Goal: Task Accomplishment & Management: Manage account settings

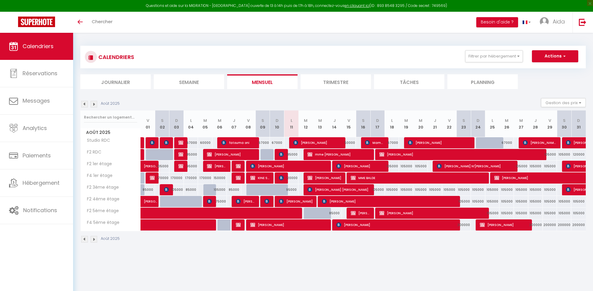
select select
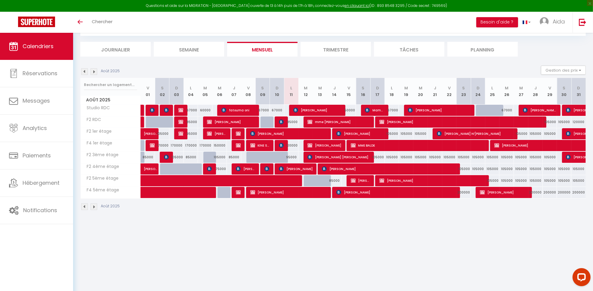
scroll to position [32, 0]
click at [153, 109] on img at bounding box center [152, 110] width 5 height 5
select select "KO"
select select "0"
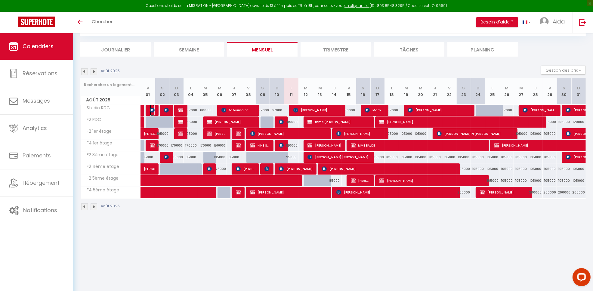
select select "0"
select select "1"
select select
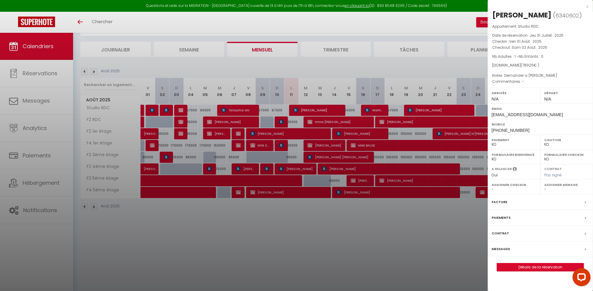
click at [256, 258] on div at bounding box center [296, 145] width 593 height 291
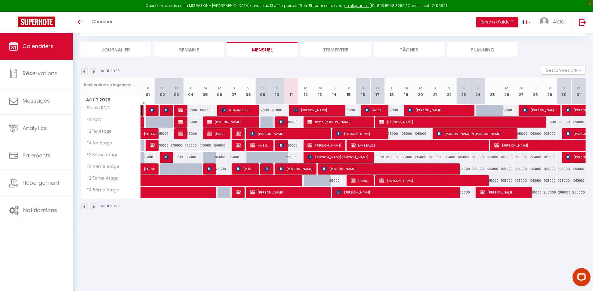
click at [141, 110] on link "[PERSON_NAME]" at bounding box center [142, 110] width 3 height 11
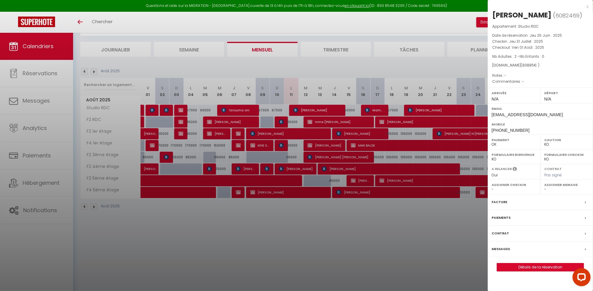
click at [296, 229] on div at bounding box center [296, 145] width 593 height 291
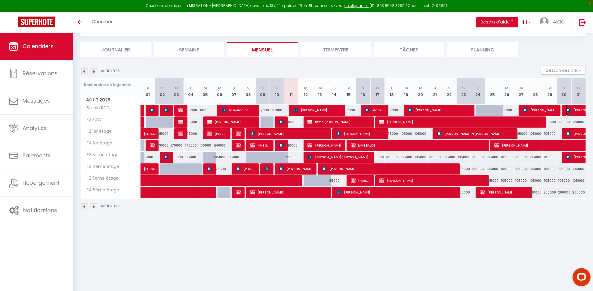
select select "KO"
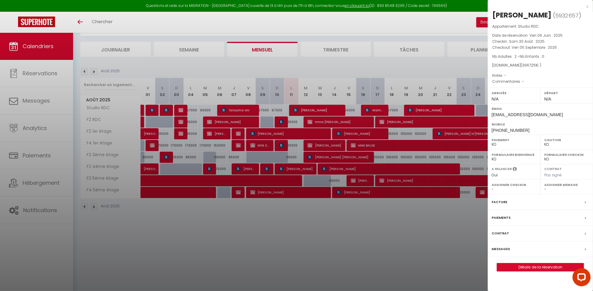
click at [440, 230] on div at bounding box center [296, 145] width 593 height 291
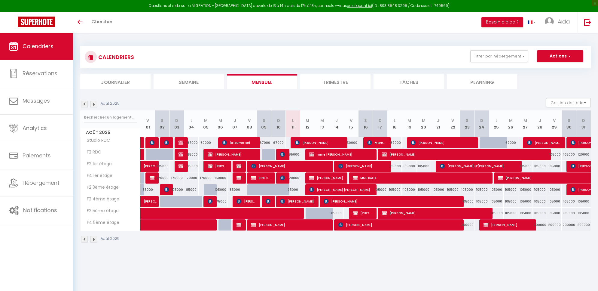
select select
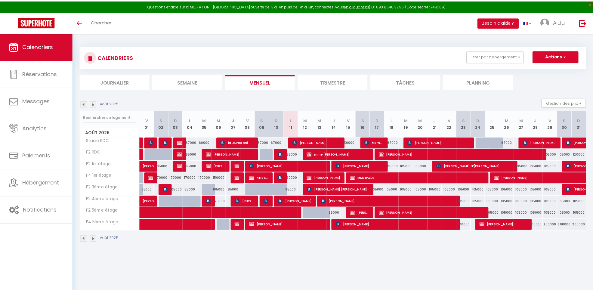
scroll to position [32, 0]
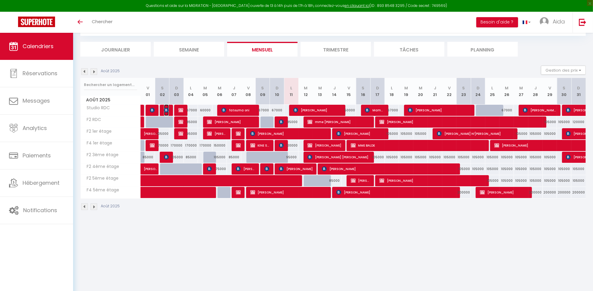
click at [167, 110] on img at bounding box center [166, 110] width 5 height 5
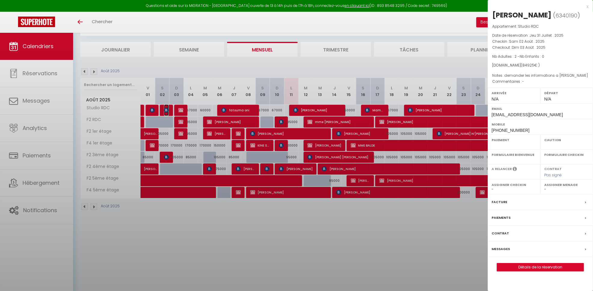
select select "KO"
select select "0"
select select "1"
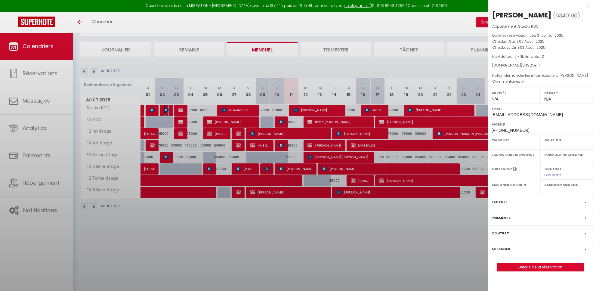
select select
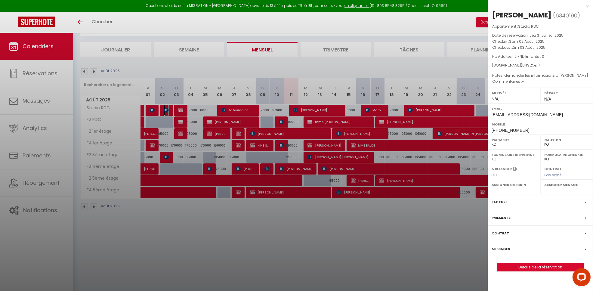
scroll to position [0, 0]
click at [294, 256] on div at bounding box center [296, 145] width 593 height 291
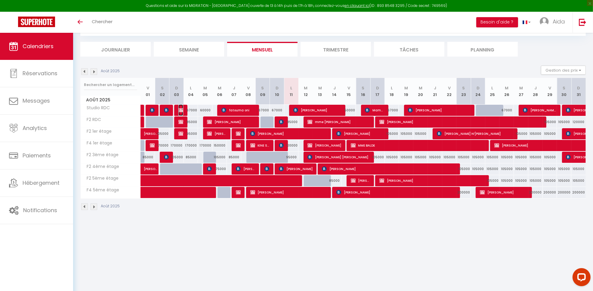
click at [182, 109] on img at bounding box center [180, 110] width 5 height 5
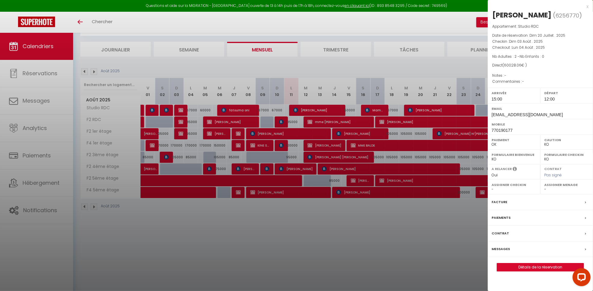
click at [277, 248] on div at bounding box center [296, 145] width 593 height 291
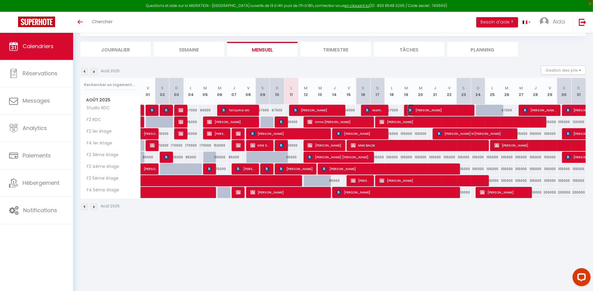
click at [443, 107] on span "[PERSON_NAME]" at bounding box center [439, 109] width 63 height 11
select select "KO"
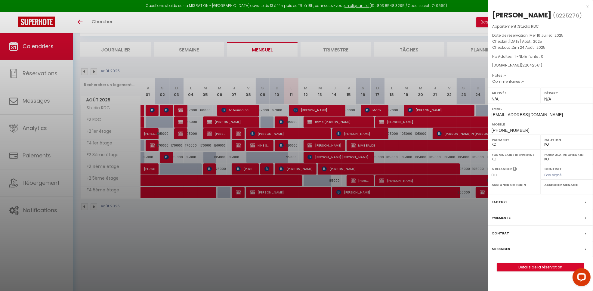
click at [389, 248] on div at bounding box center [296, 145] width 593 height 291
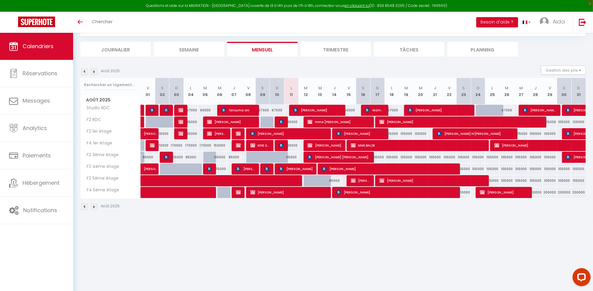
click at [83, 74] on img at bounding box center [84, 71] width 7 height 7
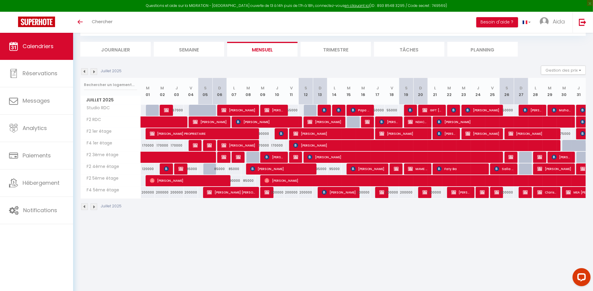
click at [243, 102] on th "M 08" at bounding box center [248, 91] width 14 height 27
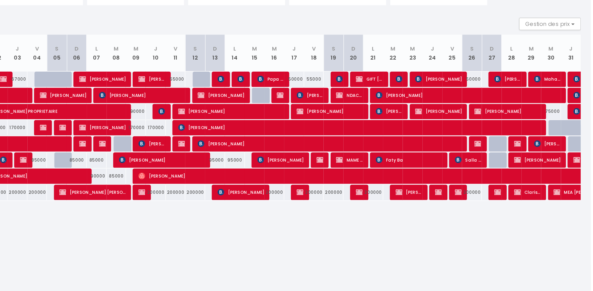
scroll to position [32, 0]
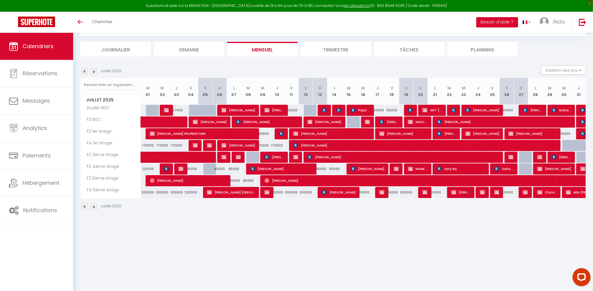
click at [96, 70] on img at bounding box center [94, 71] width 7 height 7
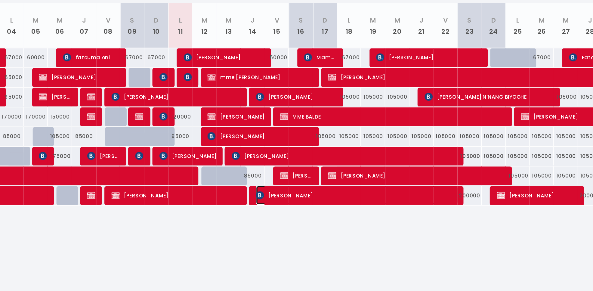
click at [389, 188] on span "[PERSON_NAME]" at bounding box center [396, 191] width 120 height 11
select select "KO"
select select "0"
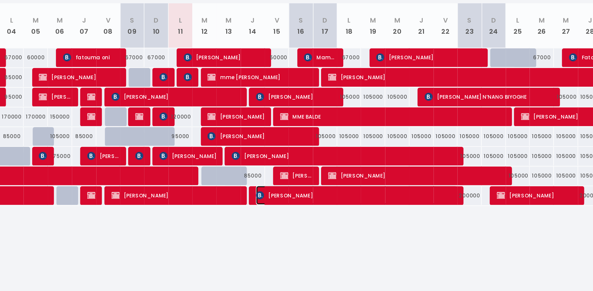
select select "1"
select select
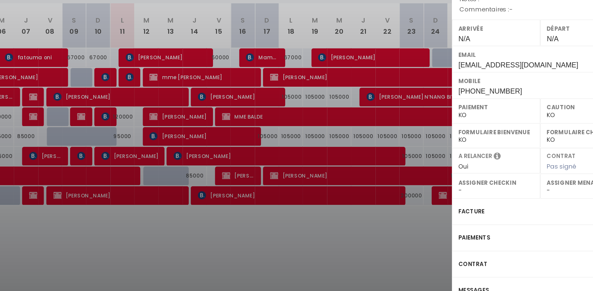
click at [419, 219] on div at bounding box center [296, 145] width 593 height 291
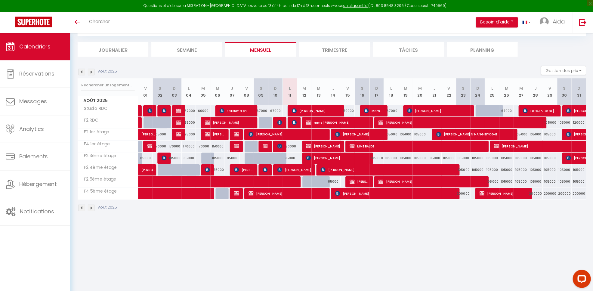
scroll to position [32, 0]
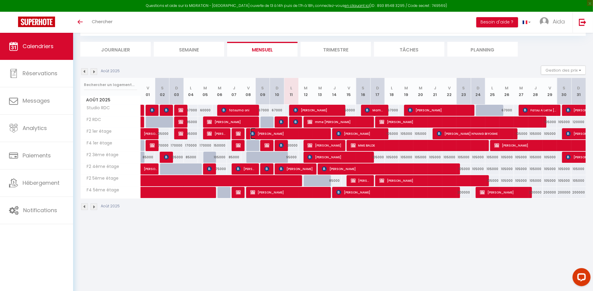
click at [295, 135] on span "[PERSON_NAME]" at bounding box center [288, 133] width 77 height 11
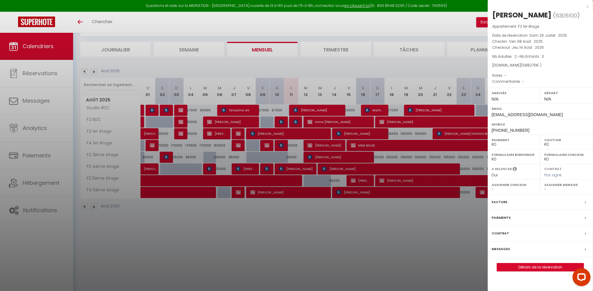
click at [327, 257] on div at bounding box center [296, 145] width 593 height 291
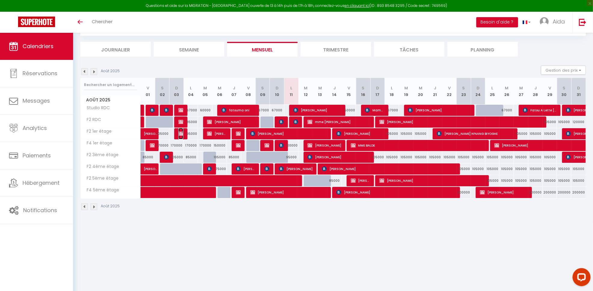
click at [181, 135] on img at bounding box center [180, 133] width 5 height 5
select select "OK"
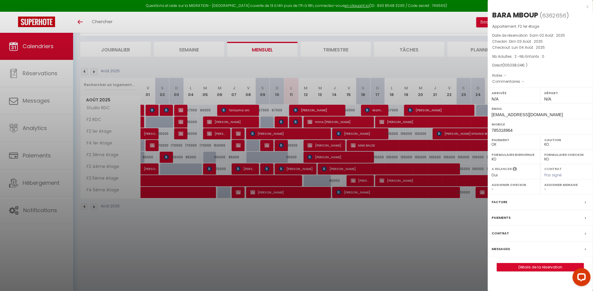
click at [202, 250] on div at bounding box center [296, 145] width 593 height 291
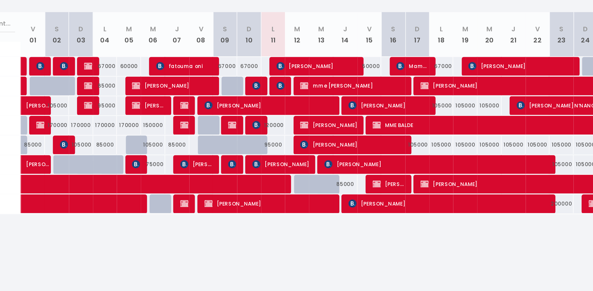
click at [294, 158] on div "95000" at bounding box center [291, 157] width 14 height 11
type input "95000"
type input "Lun 11 Août 2025"
type input "[DATE] Août 2025"
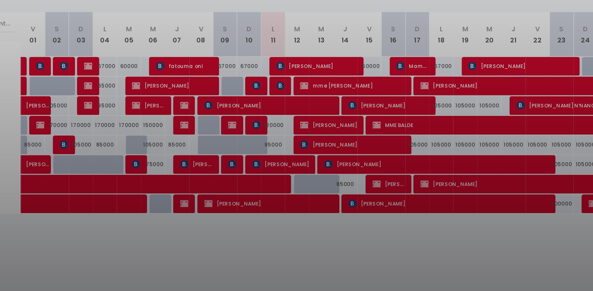
scroll to position [32, 0]
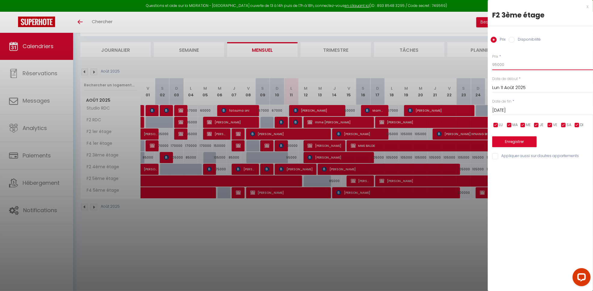
click at [519, 60] on input "95000" at bounding box center [542, 64] width 101 height 11
type input "9"
type input "85000"
click at [503, 143] on button "Enregistrer" at bounding box center [514, 141] width 45 height 11
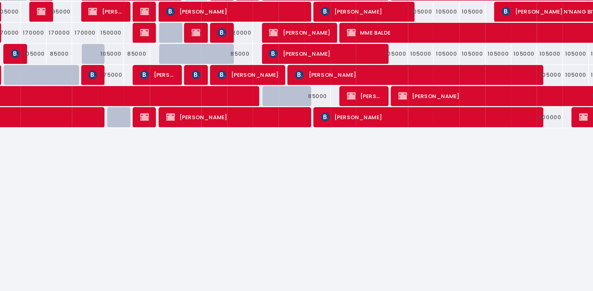
scroll to position [30, 0]
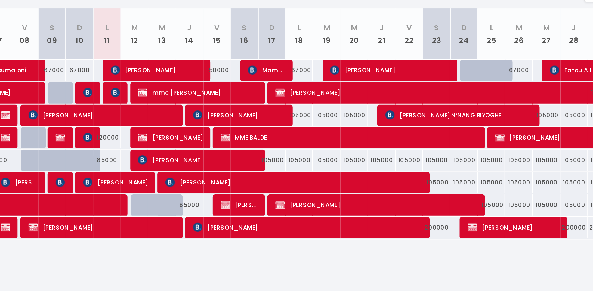
click at [380, 160] on div "105000" at bounding box center [377, 159] width 14 height 11
type input "105000"
type input "Dim 17 Août 2025"
type input "Lun 18 Août 2025"
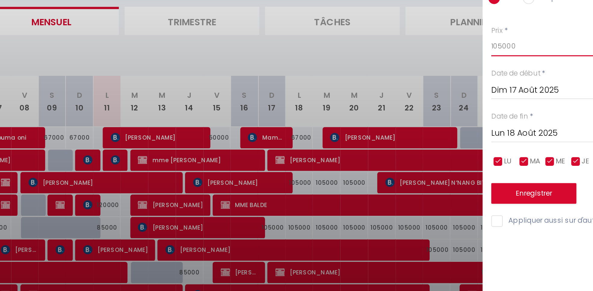
click at [512, 67] on input "105000" at bounding box center [542, 64] width 101 height 11
type input "1"
type input "95000"
click at [513, 107] on input "Lun 18 Août 2025" at bounding box center [542, 110] width 101 height 8
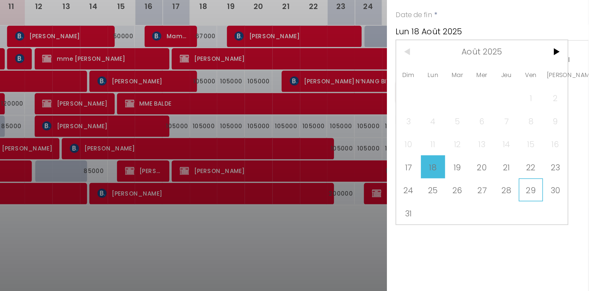
click at [563, 195] on span "29" at bounding box center [562, 193] width 13 height 12
type input "Ven 29 Août 2025"
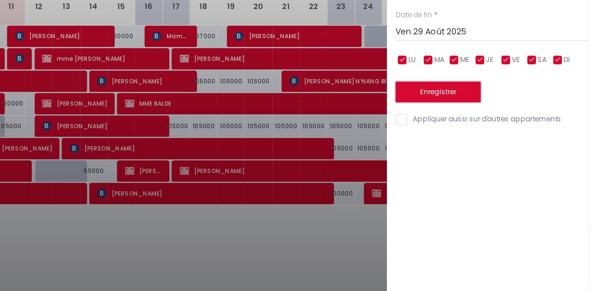
click at [530, 143] on button "Enregistrer" at bounding box center [514, 141] width 45 height 11
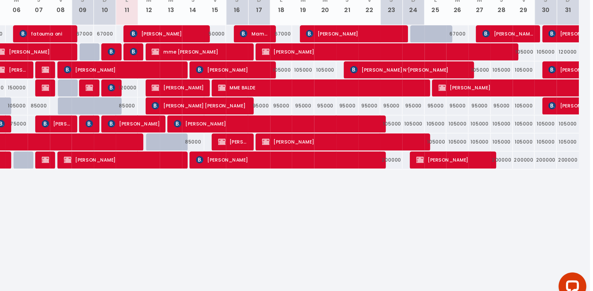
scroll to position [30, 0]
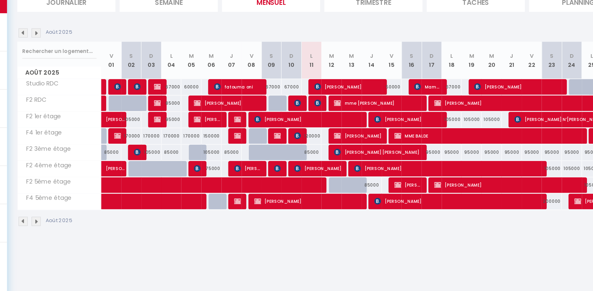
click at [294, 159] on div "85000" at bounding box center [291, 159] width 14 height 11
type input "85000"
type input "Lun 11 Août 2025"
type input "[DATE] Août 2025"
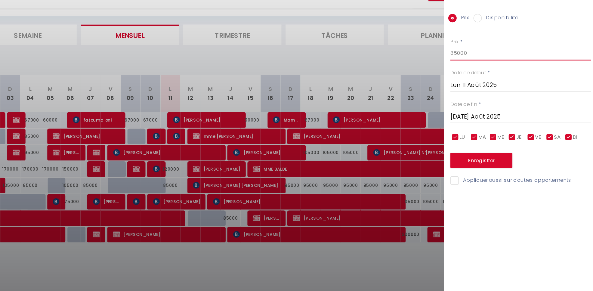
click at [529, 63] on input "85000" at bounding box center [542, 64] width 101 height 11
type input "8"
type input "80000"
click at [503, 140] on button "Enregistrer" at bounding box center [514, 141] width 45 height 11
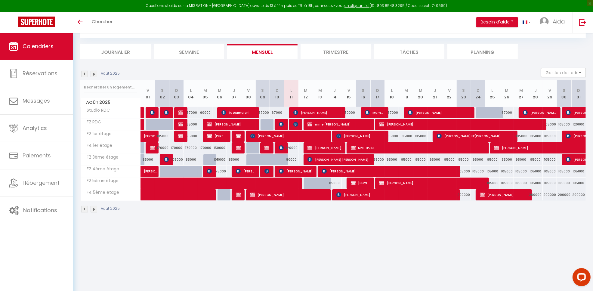
click at [86, 75] on img at bounding box center [84, 74] width 7 height 7
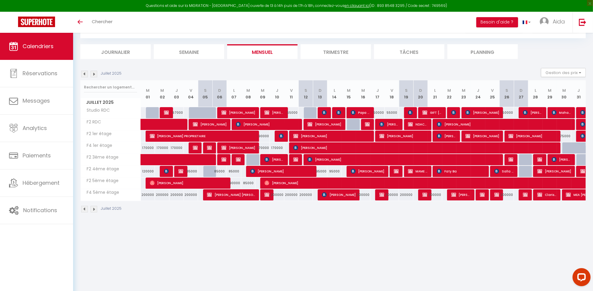
click at [85, 72] on img at bounding box center [84, 74] width 7 height 7
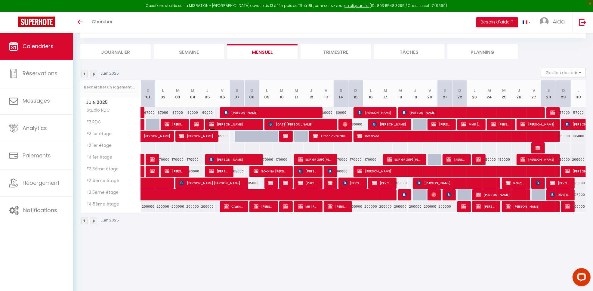
click at [244, 123] on span "[PERSON_NAME]" at bounding box center [233, 123] width 49 height 11
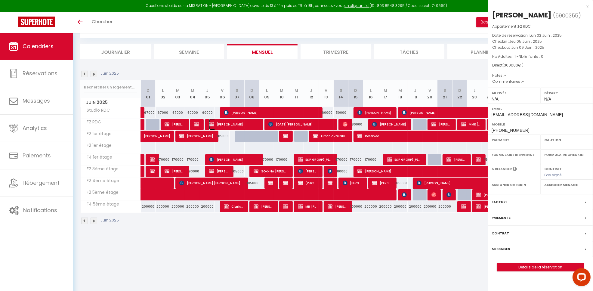
select select "OK"
select select "KO"
select select "0"
select select "1"
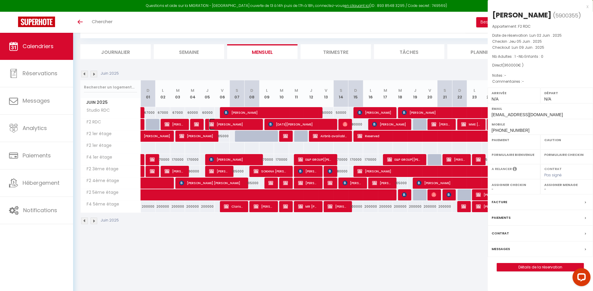
select select
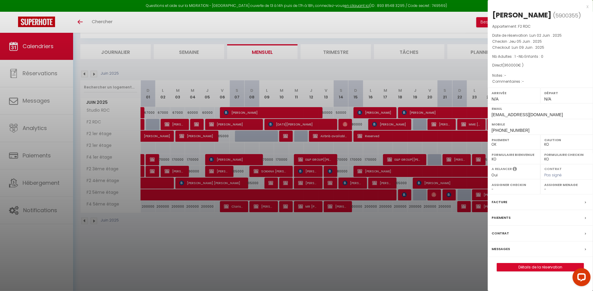
click at [238, 263] on div at bounding box center [296, 145] width 593 height 291
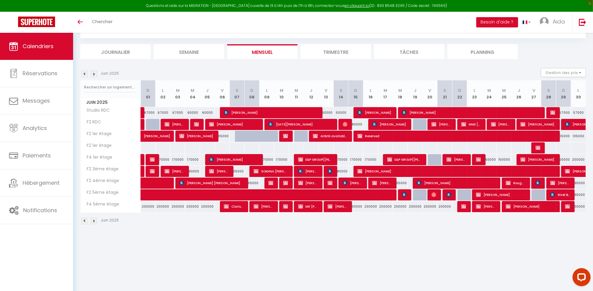
click at [83, 72] on img at bounding box center [84, 74] width 7 height 7
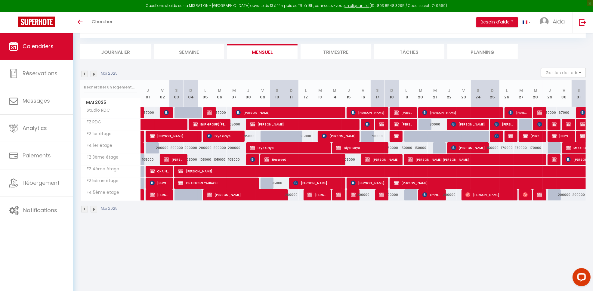
click at [91, 76] on img at bounding box center [94, 74] width 7 height 7
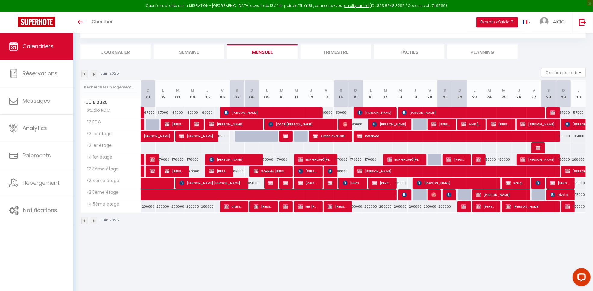
click at [94, 74] on img at bounding box center [94, 74] width 7 height 7
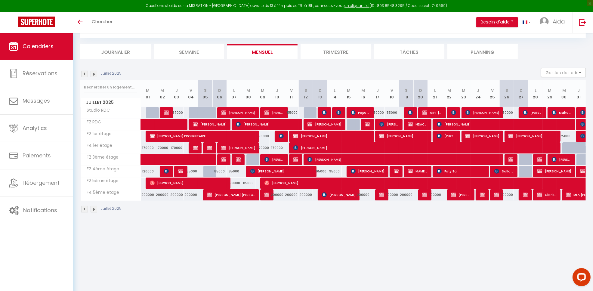
click at [94, 73] on img at bounding box center [94, 74] width 7 height 7
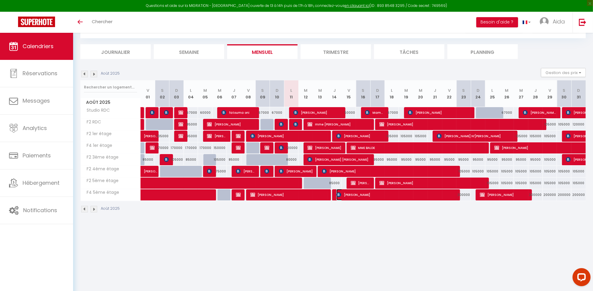
click at [385, 198] on span "[PERSON_NAME]" at bounding box center [396, 194] width 120 height 11
select select "KO"
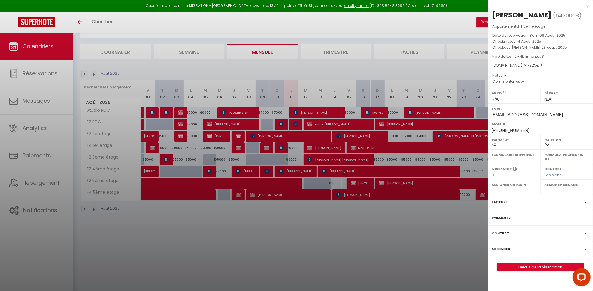
click at [376, 238] on div at bounding box center [296, 145] width 593 height 291
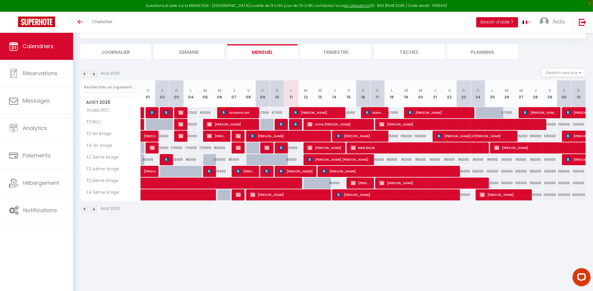
click at [86, 71] on img at bounding box center [84, 74] width 7 height 7
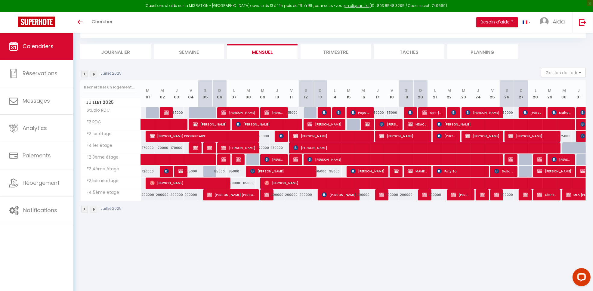
click at [85, 75] on img at bounding box center [84, 74] width 7 height 7
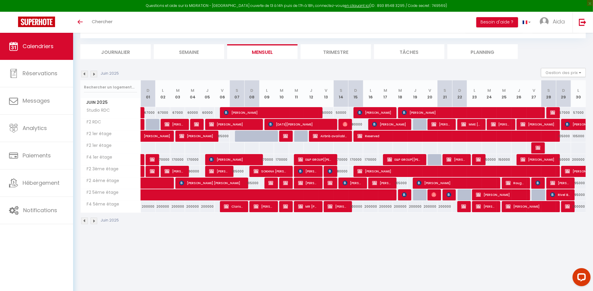
click at [85, 75] on img at bounding box center [84, 74] width 7 height 7
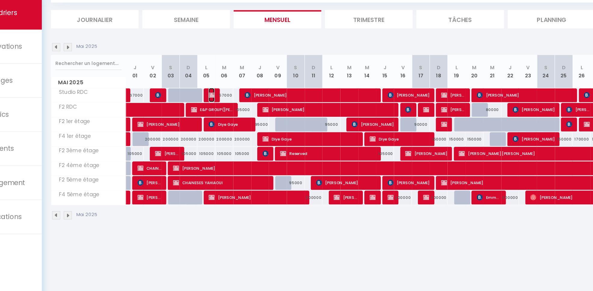
click at [209, 112] on img at bounding box center [209, 112] width 5 height 5
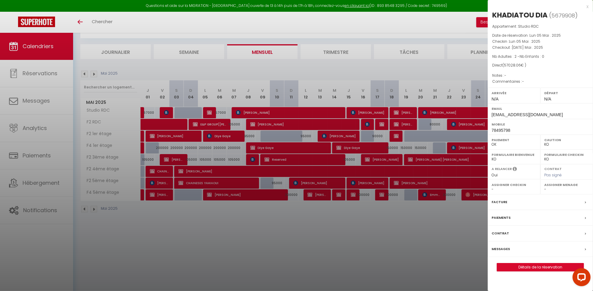
click at [166, 109] on div at bounding box center [296, 145] width 593 height 291
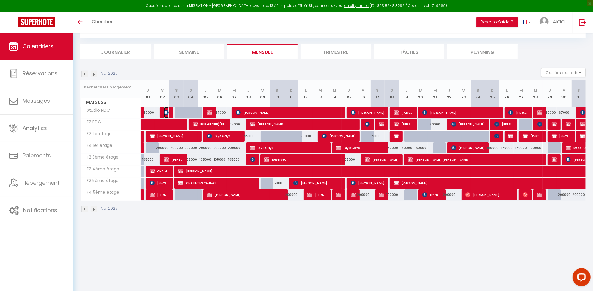
click at [166, 109] on span "Driss Dia" at bounding box center [166, 112] width 5 height 11
select select "KO"
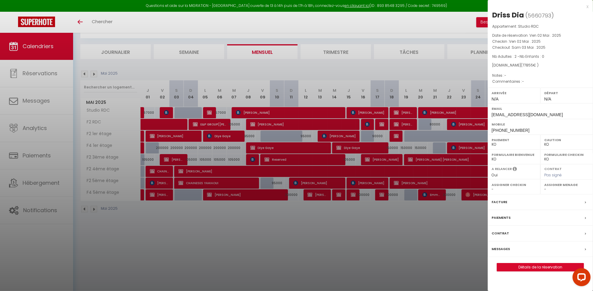
click at [220, 248] on div at bounding box center [296, 145] width 593 height 291
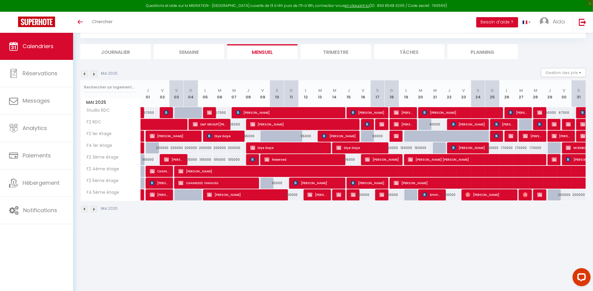
click at [84, 74] on img at bounding box center [84, 74] width 7 height 7
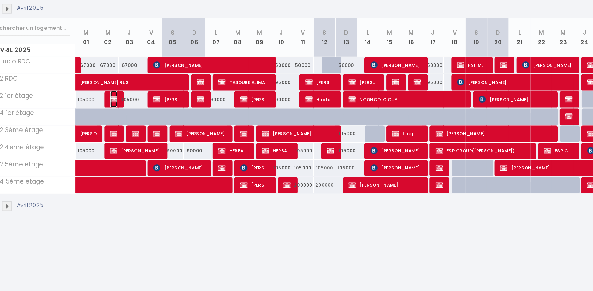
click at [165, 139] on span "Bineta Ndiaye" at bounding box center [167, 135] width 5 height 11
select select "OK"
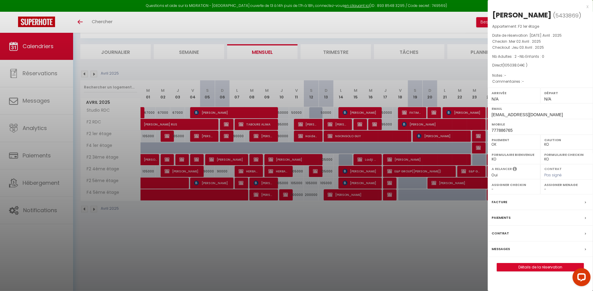
click at [214, 245] on div at bounding box center [296, 145] width 593 height 291
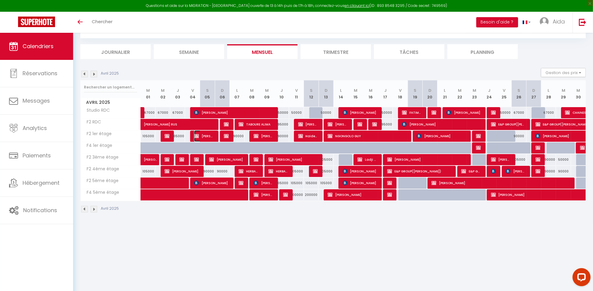
click at [203, 139] on span "Matthew Wolo Tweh Jr" at bounding box center [204, 135] width 20 height 11
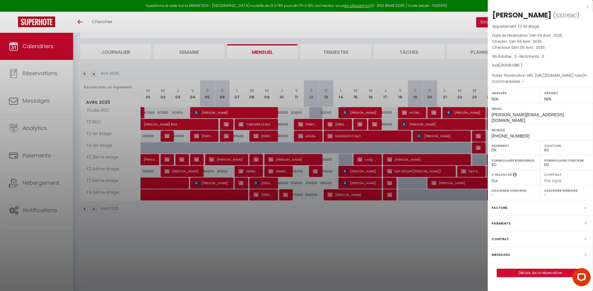
click at [203, 245] on div at bounding box center [296, 145] width 593 height 291
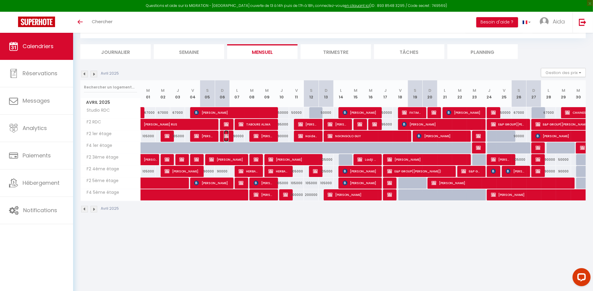
click at [226, 135] on img at bounding box center [226, 136] width 5 height 5
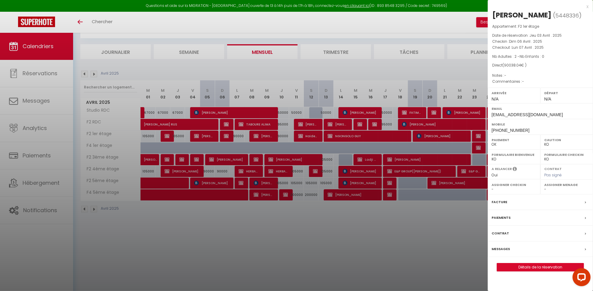
click at [224, 278] on div at bounding box center [296, 145] width 593 height 291
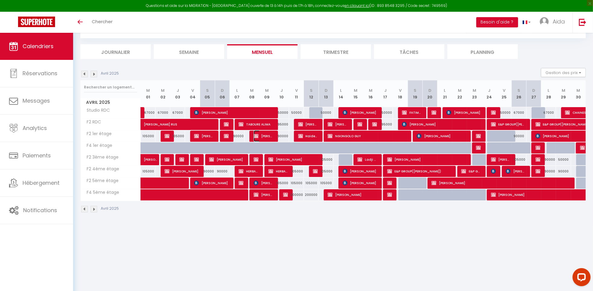
click at [263, 136] on span "FLORIAN PARENTI" at bounding box center [264, 135] width 20 height 11
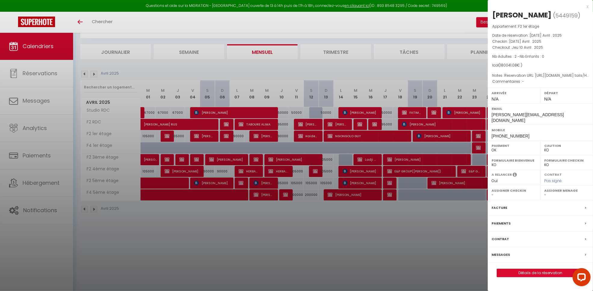
click at [269, 263] on div at bounding box center [296, 145] width 593 height 291
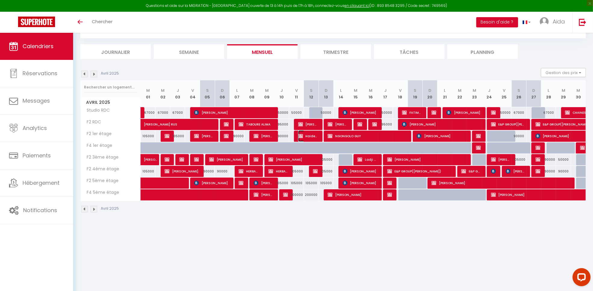
click at [302, 136] on img at bounding box center [300, 136] width 5 height 5
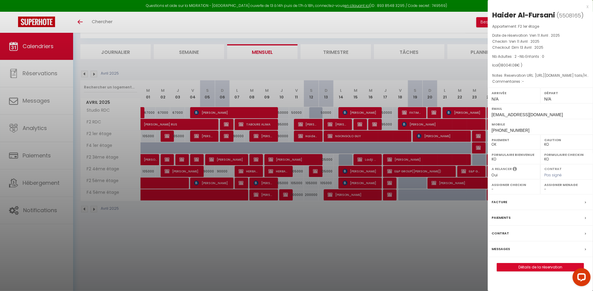
click at [292, 259] on div at bounding box center [296, 145] width 593 height 291
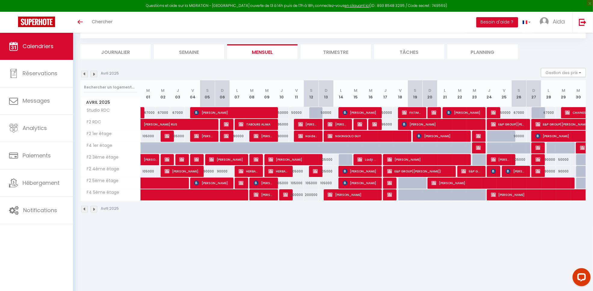
click at [87, 76] on img at bounding box center [84, 74] width 7 height 7
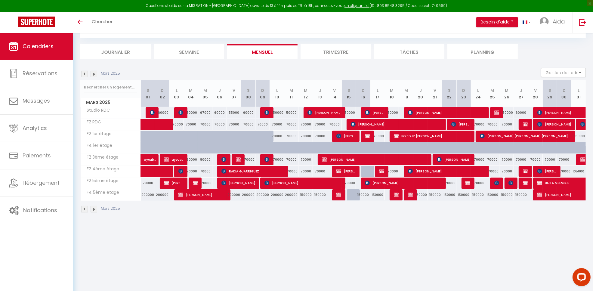
click at [95, 74] on img at bounding box center [94, 74] width 7 height 7
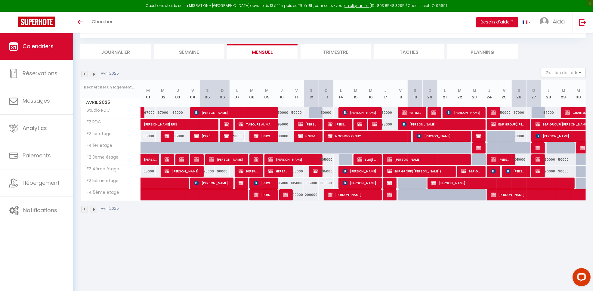
click at [95, 77] on img at bounding box center [94, 74] width 7 height 7
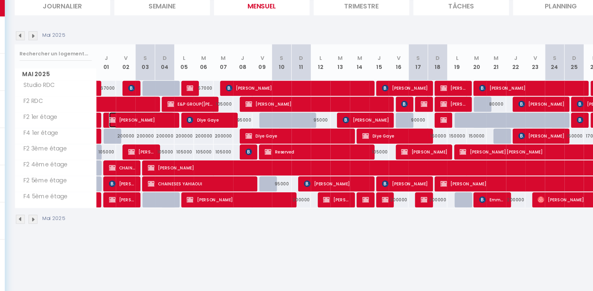
click at [188, 138] on span "Olga IANGA" at bounding box center [174, 135] width 48 height 11
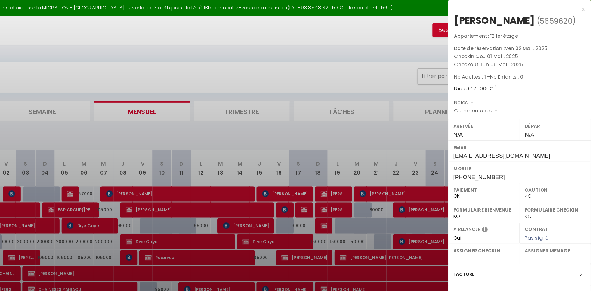
scroll to position [7, 0]
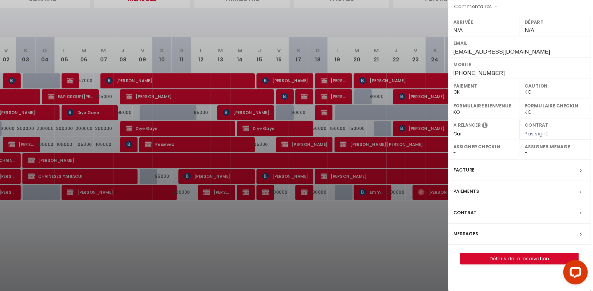
click at [355, 263] on div at bounding box center [296, 145] width 593 height 291
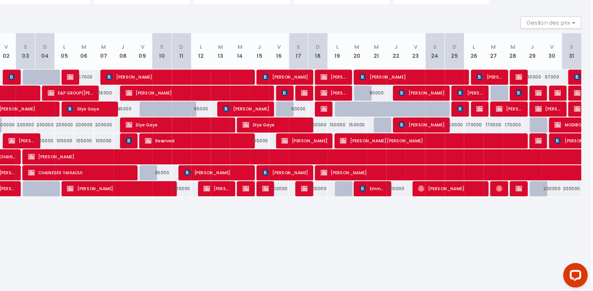
scroll to position [11, 0]
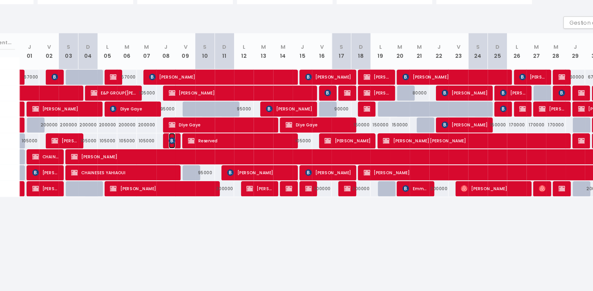
click at [253, 177] on img at bounding box center [252, 178] width 5 height 5
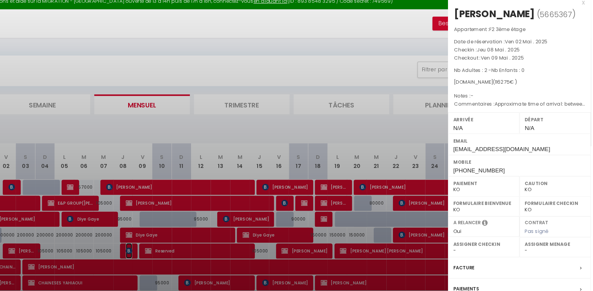
scroll to position [32, 0]
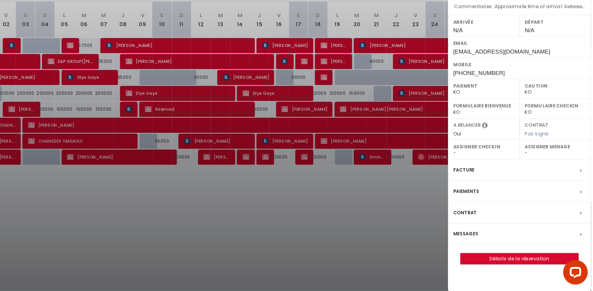
click at [372, 240] on div at bounding box center [296, 145] width 593 height 291
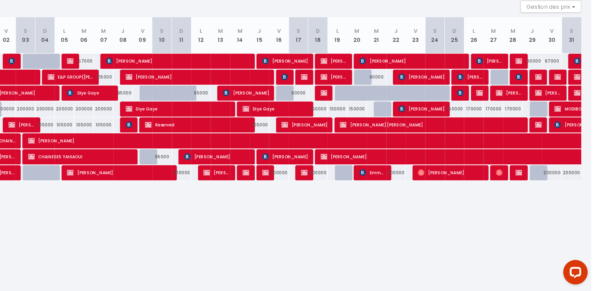
scroll to position [21, 0]
click at [539, 134] on img at bounding box center [539, 133] width 5 height 5
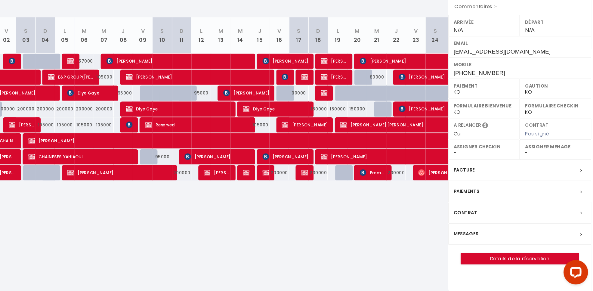
select select "OK"
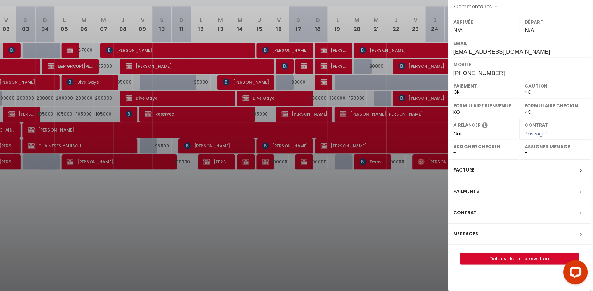
click at [455, 232] on div at bounding box center [296, 145] width 593 height 291
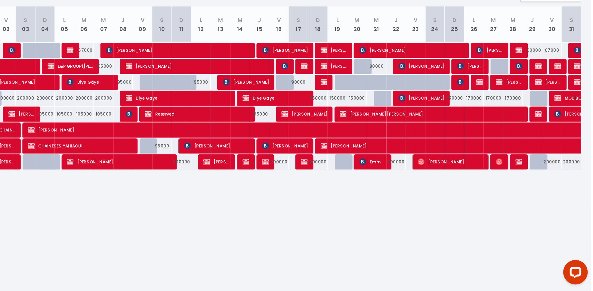
scroll to position [29, 0]
click at [541, 122] on span "LANFIA Kaba" at bounding box center [539, 125] width 5 height 11
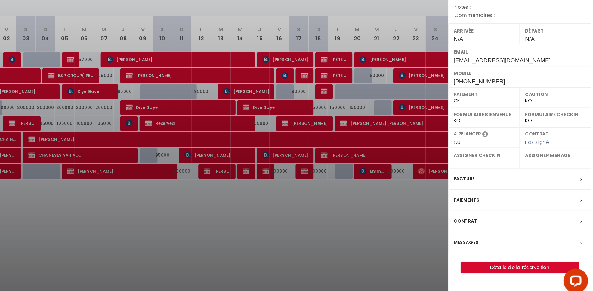
click at [452, 241] on div at bounding box center [296, 145] width 593 height 291
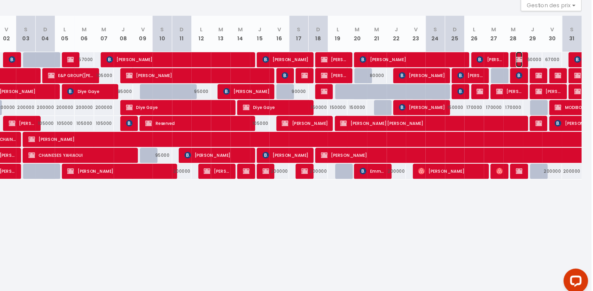
click at [539, 115] on img at bounding box center [539, 114] width 5 height 5
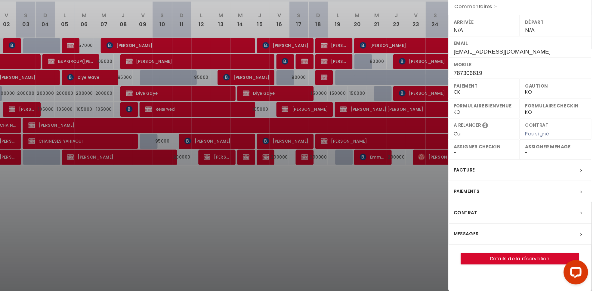
click at [463, 230] on div at bounding box center [296, 145] width 593 height 291
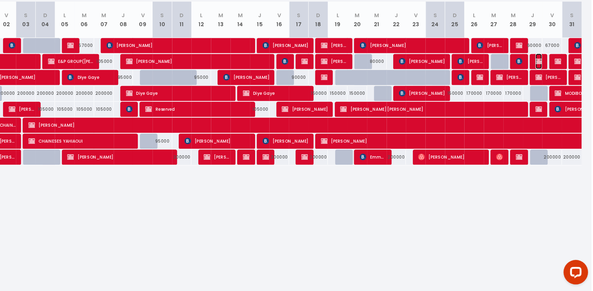
click at [554, 120] on img at bounding box center [554, 121] width 5 height 5
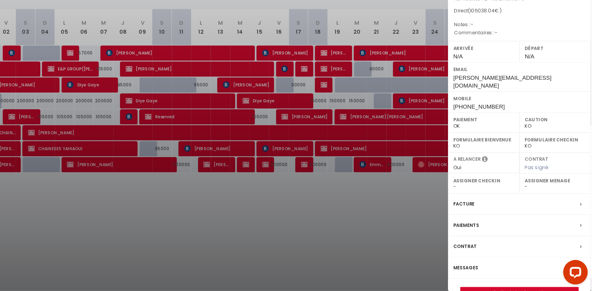
click at [465, 236] on div at bounding box center [296, 145] width 593 height 291
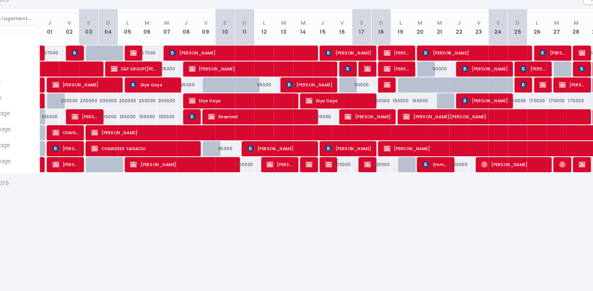
scroll to position [27, 0]
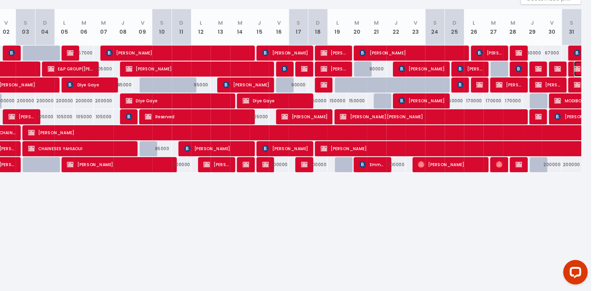
click at [581, 125] on img at bounding box center [582, 127] width 5 height 5
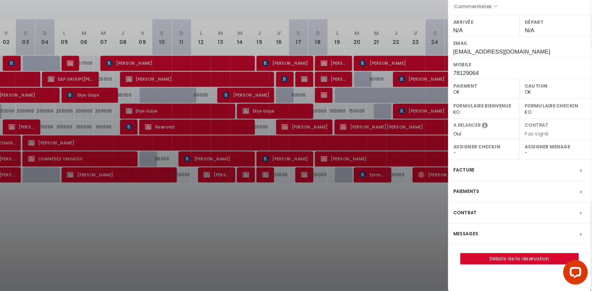
scroll to position [32, 0]
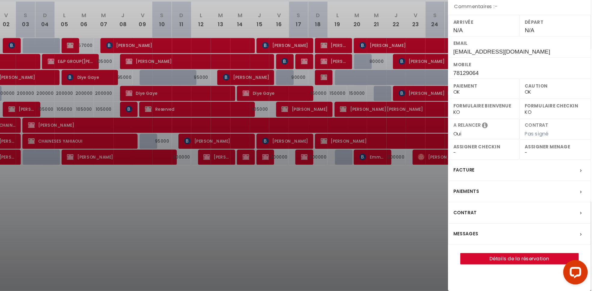
click at [466, 231] on div at bounding box center [296, 145] width 593 height 291
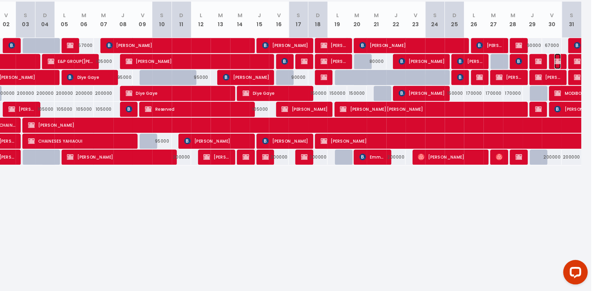
click at [569, 119] on img at bounding box center [568, 121] width 5 height 5
select select "KO"
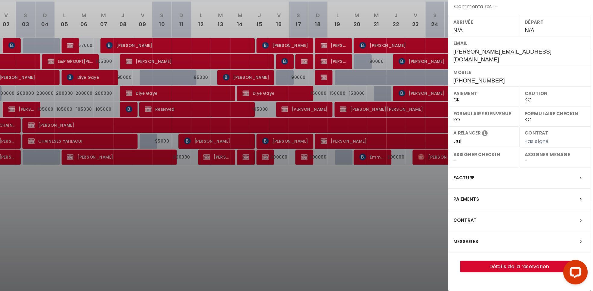
click at [457, 226] on div at bounding box center [296, 145] width 593 height 291
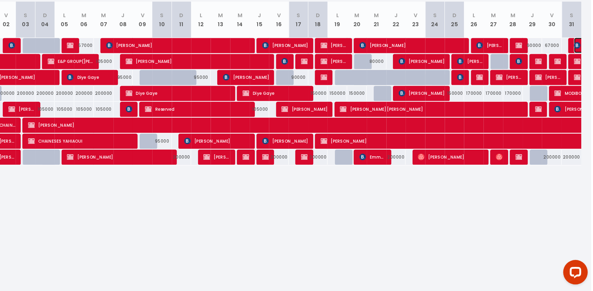
click at [581, 111] on img at bounding box center [582, 110] width 5 height 5
select select "KO"
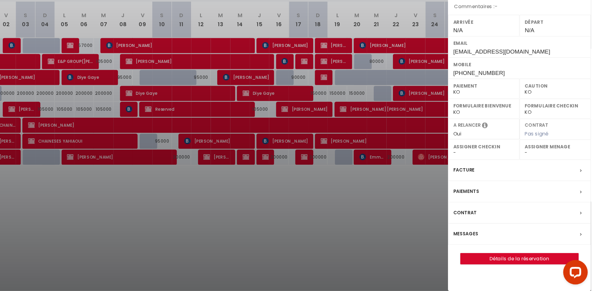
scroll to position [32, 0]
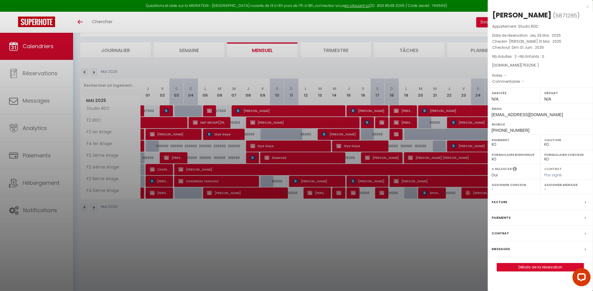
click at [435, 273] on div at bounding box center [296, 145] width 593 height 291
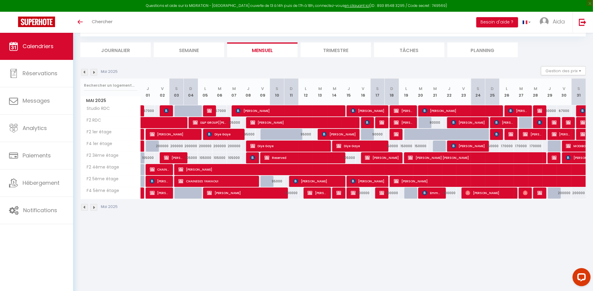
click at [85, 74] on img at bounding box center [84, 72] width 7 height 7
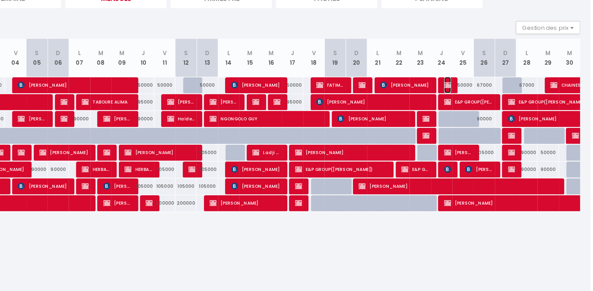
click at [494, 109] on img at bounding box center [493, 110] width 5 height 5
select select "OK"
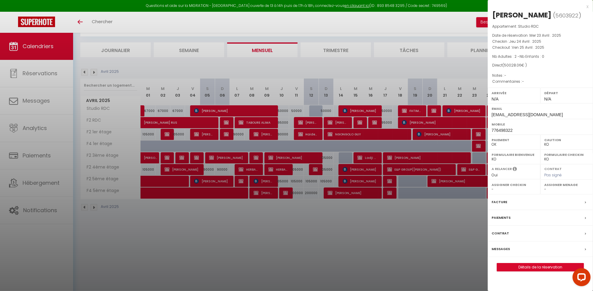
click at [407, 244] on div at bounding box center [296, 145] width 593 height 291
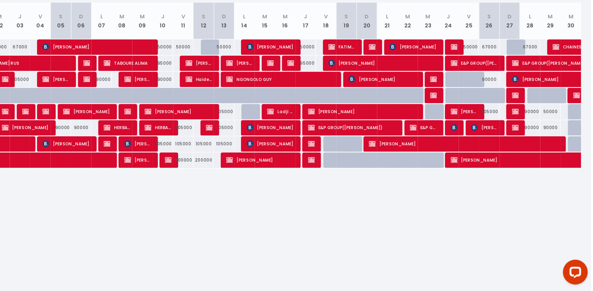
scroll to position [29, 0]
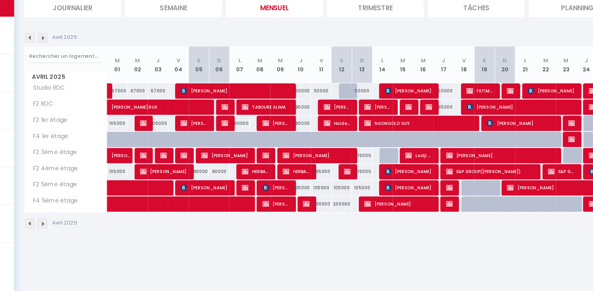
click at [95, 72] on img at bounding box center [94, 75] width 7 height 7
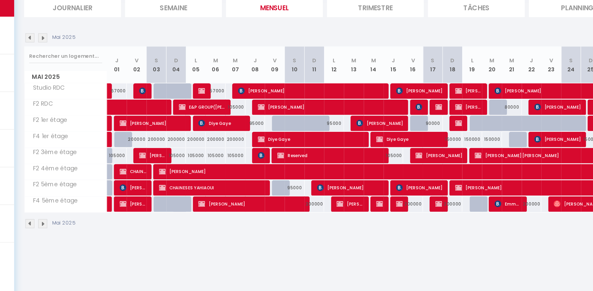
click at [93, 75] on img at bounding box center [94, 75] width 7 height 7
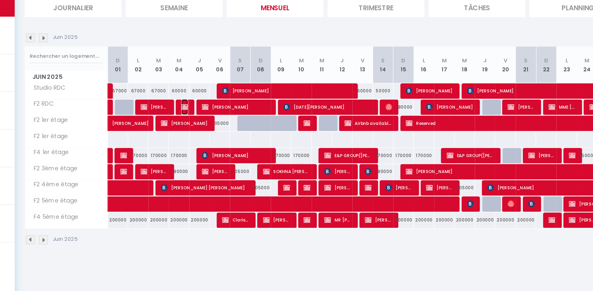
click at [199, 127] on img at bounding box center [196, 125] width 5 height 5
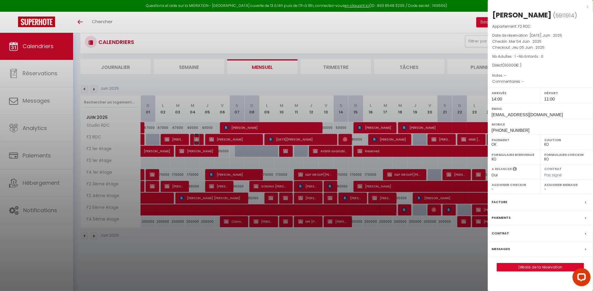
scroll to position [14, 0]
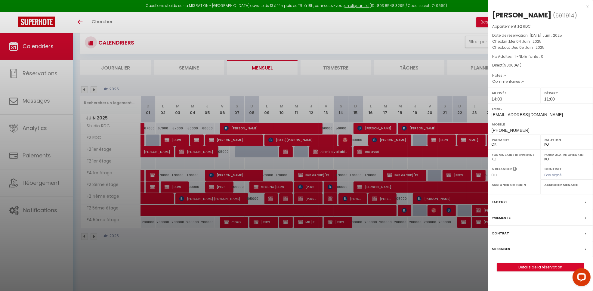
click at [231, 250] on div at bounding box center [296, 145] width 593 height 291
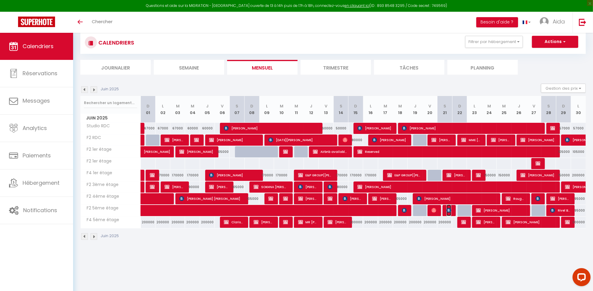
click at [447, 209] on img at bounding box center [448, 210] width 5 height 5
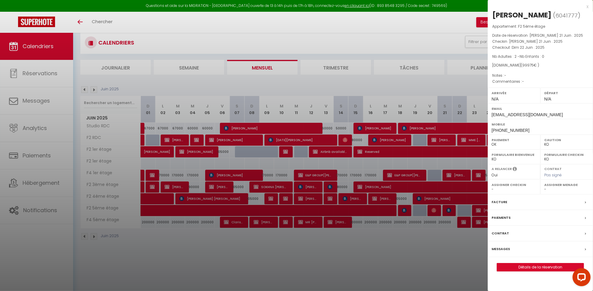
click at [154, 83] on div at bounding box center [296, 145] width 593 height 291
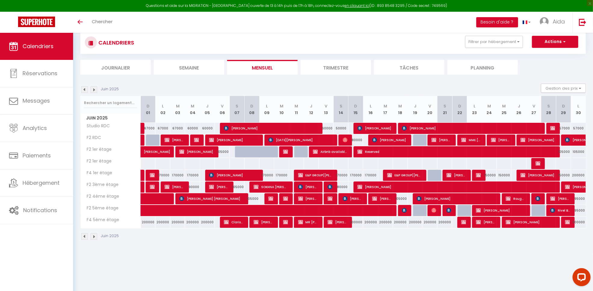
click at [94, 92] on img at bounding box center [94, 89] width 7 height 7
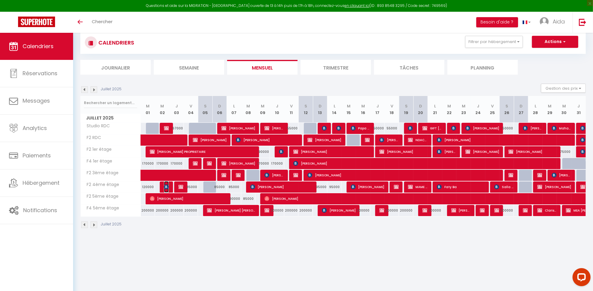
click at [166, 189] on img at bounding box center [166, 186] width 5 height 5
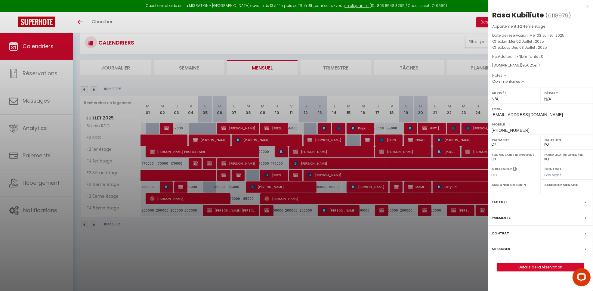
click at [190, 262] on div at bounding box center [296, 145] width 593 height 291
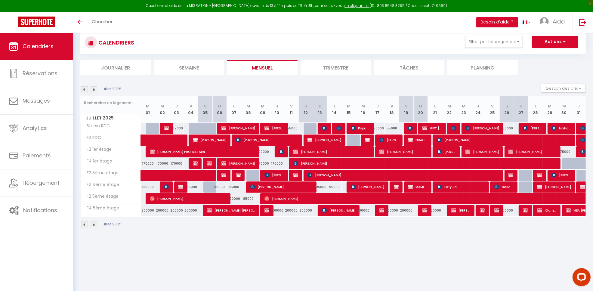
click at [91, 89] on img at bounding box center [94, 89] width 7 height 7
